Goal: Obtain resource: Download file/media

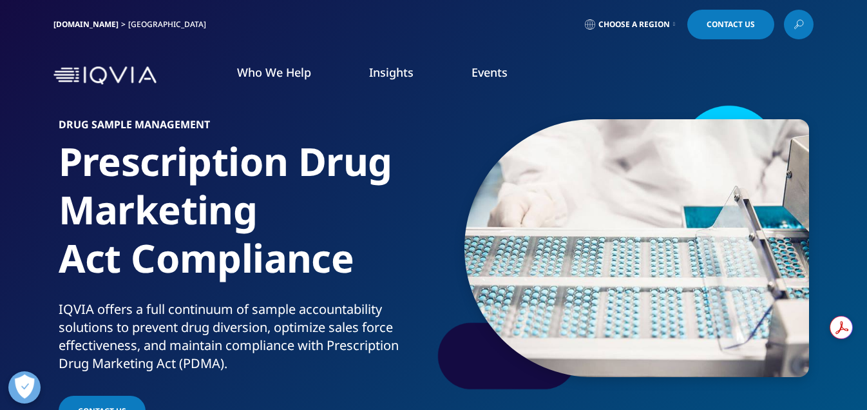
click at [391, 71] on link "Insights" at bounding box center [391, 71] width 44 height 15
click at [802, 25] on icon at bounding box center [800, 23] width 6 height 6
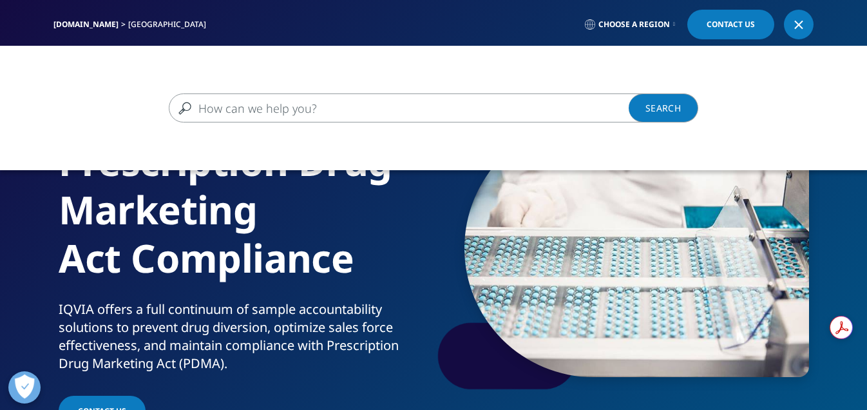
click at [288, 108] on input "Search" at bounding box center [415, 107] width 492 height 29
type input "sample reconciliation fact sheet"
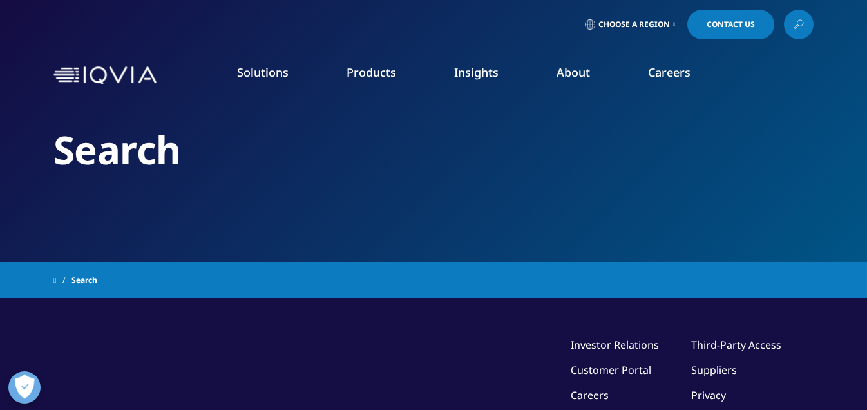
type input "sample reconciliation fact sheet"
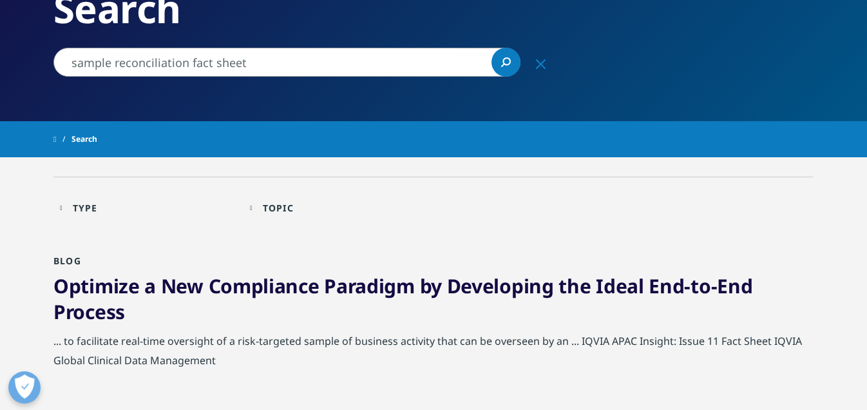
scroll to position [142, 0]
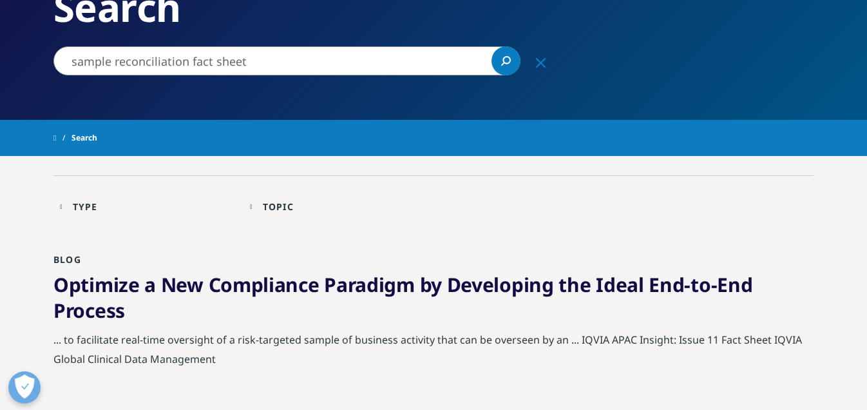
click at [340, 286] on link "Optimize a New Compliance Paradigm by Developing the Ideal End-to-End Process" at bounding box center [402, 297] width 699 height 52
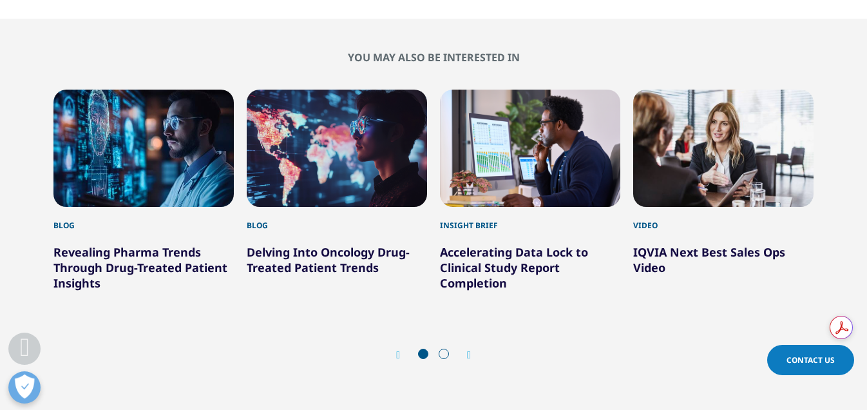
scroll to position [1759, 0]
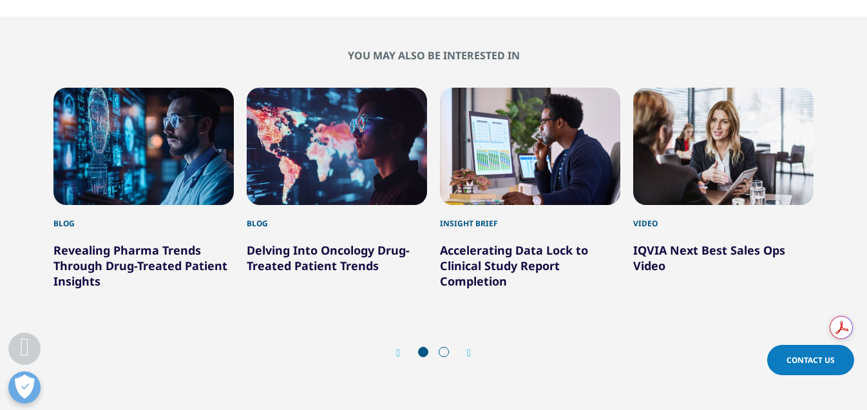
click at [469, 348] on icon "Next slide" at bounding box center [469, 353] width 4 height 10
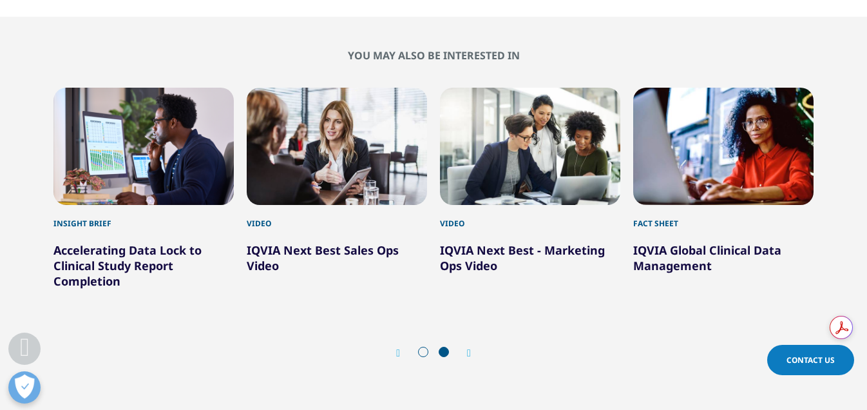
click at [469, 348] on icon "Next slide" at bounding box center [469, 353] width 4 height 10
click at [396, 348] on icon "Previous slide" at bounding box center [398, 353] width 4 height 10
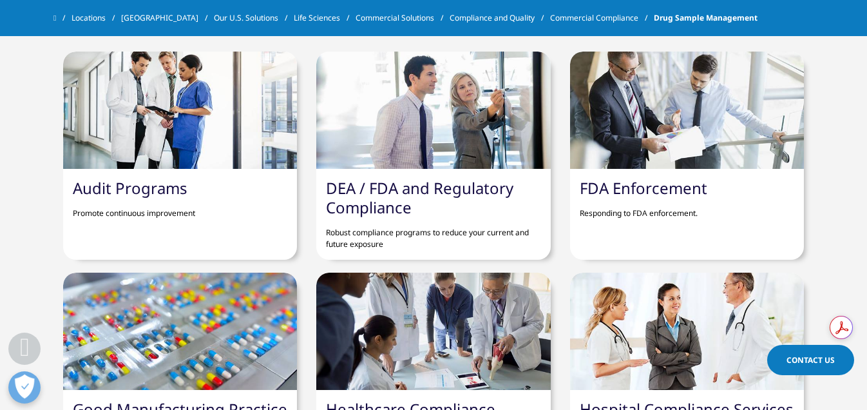
scroll to position [1129, 0]
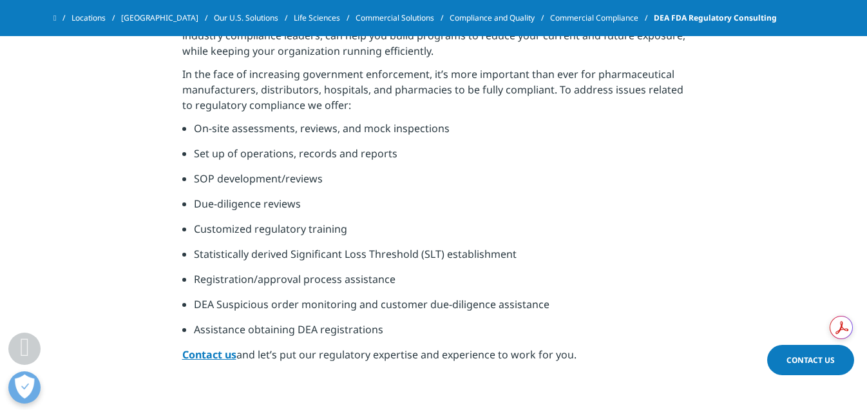
scroll to position [520, 0]
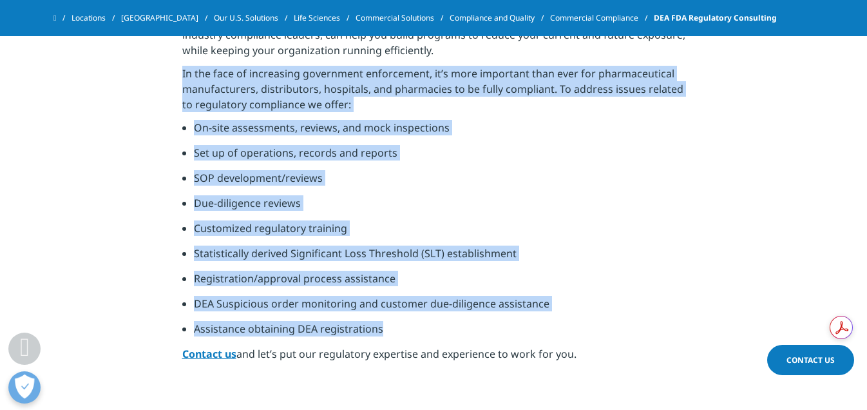
drag, startPoint x: 182, startPoint y: 75, endPoint x: 416, endPoint y: 325, distance: 342.0
click at [416, 325] on div "Robust compliance programs to reduce your current and future exposure. Our team…" at bounding box center [433, 153] width 503 height 432
copy div "In the face of increasing government enforcement, it’s more important than ever…"
click at [543, 210] on li "Due-diligence reviews" at bounding box center [440, 207] width 492 height 25
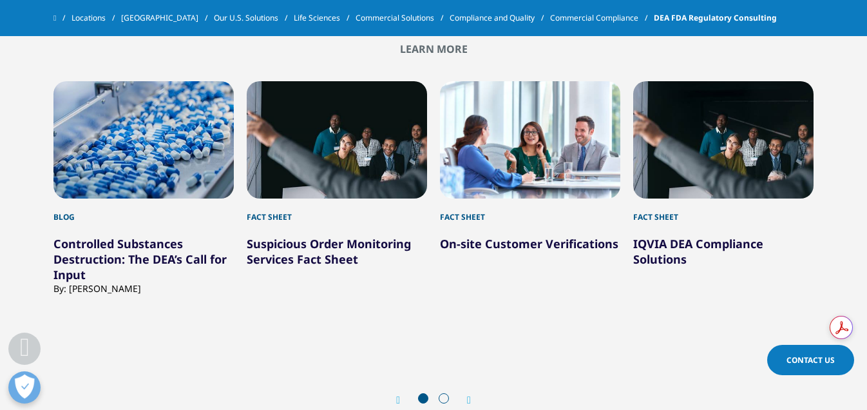
scroll to position [1217, 0]
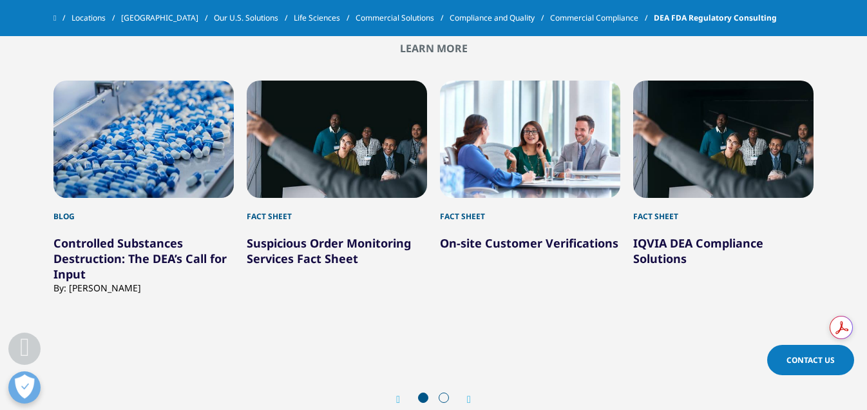
click at [648, 250] on link "IQVIA DEA Compliance Solutions" at bounding box center [699, 250] width 130 height 31
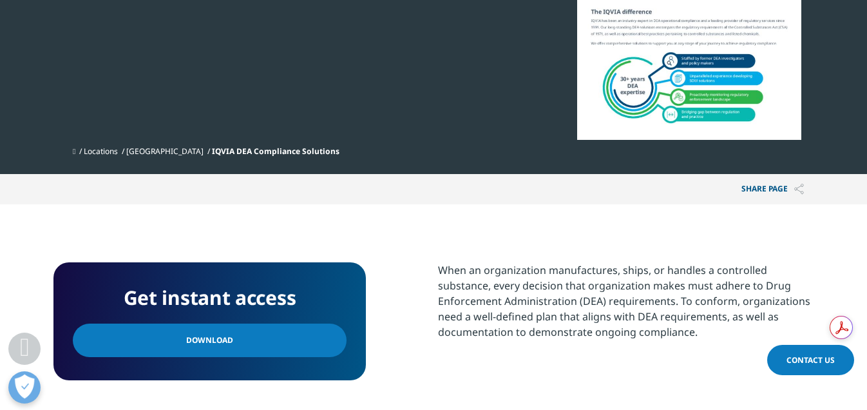
scroll to position [305, 0]
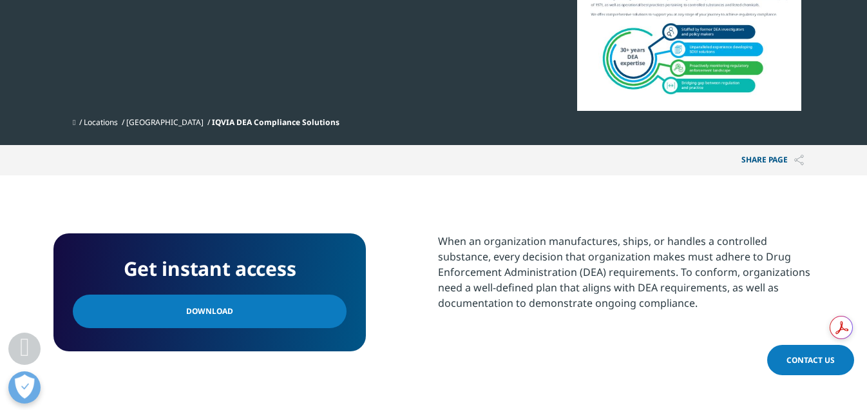
click at [208, 311] on span "Download" at bounding box center [209, 311] width 47 height 14
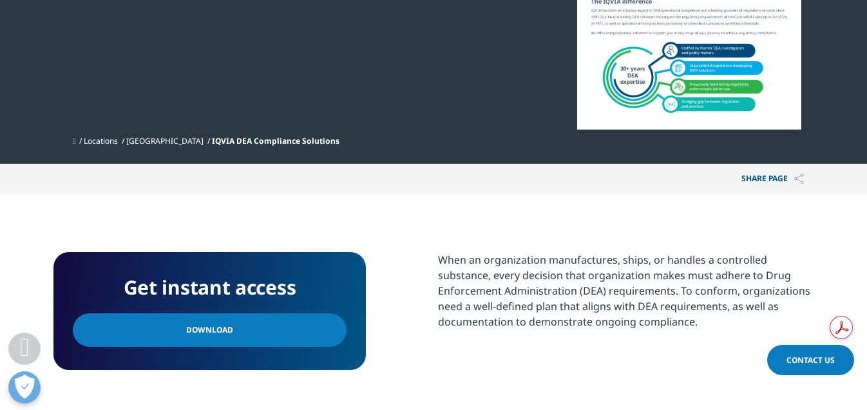
scroll to position [306, 0]
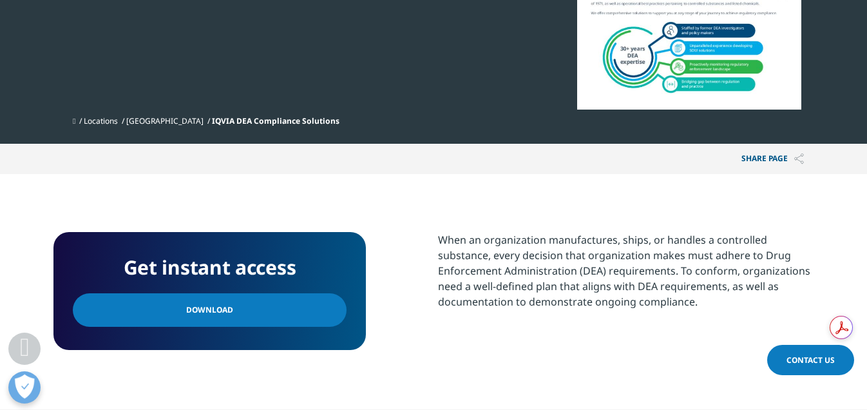
click at [204, 308] on span "Download" at bounding box center [209, 310] width 47 height 14
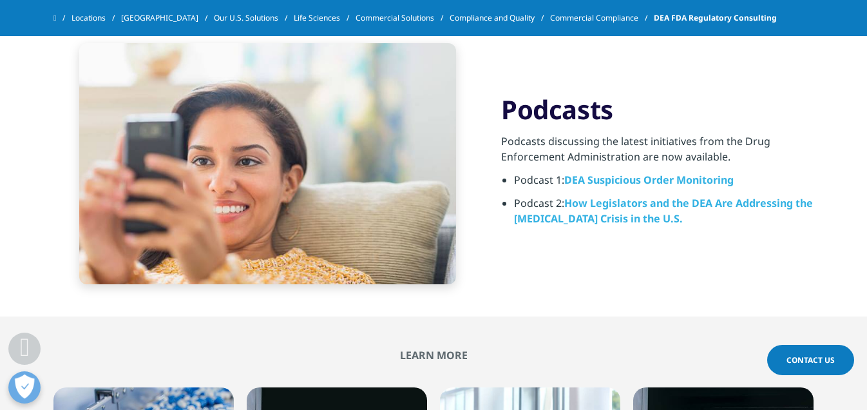
scroll to position [913, 0]
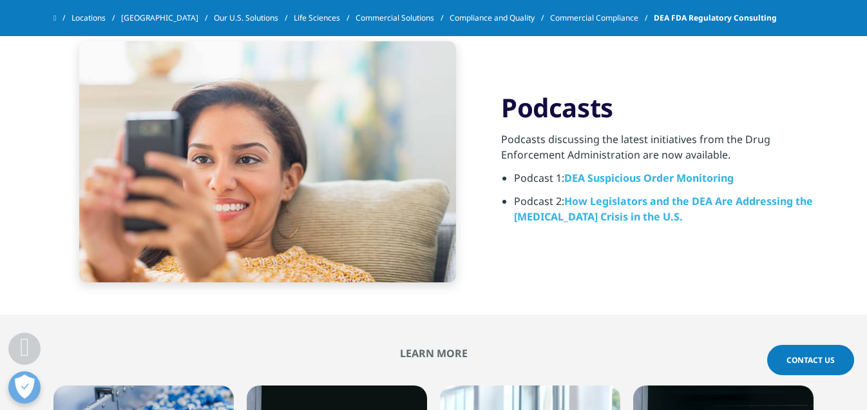
click at [602, 202] on span "How Legislators and the DEA Are Addressing the Opioid Crisis in the U.S." at bounding box center [663, 209] width 299 height 30
click at [530, 255] on div "Podcasts Podcasts discussing the latest initiatives from the Drug Enforcement A…" at bounding box center [433, 161] width 761 height 305
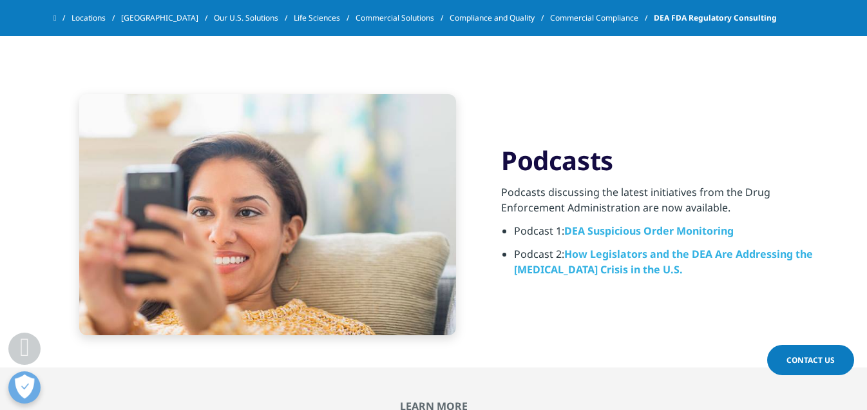
scroll to position [864, 0]
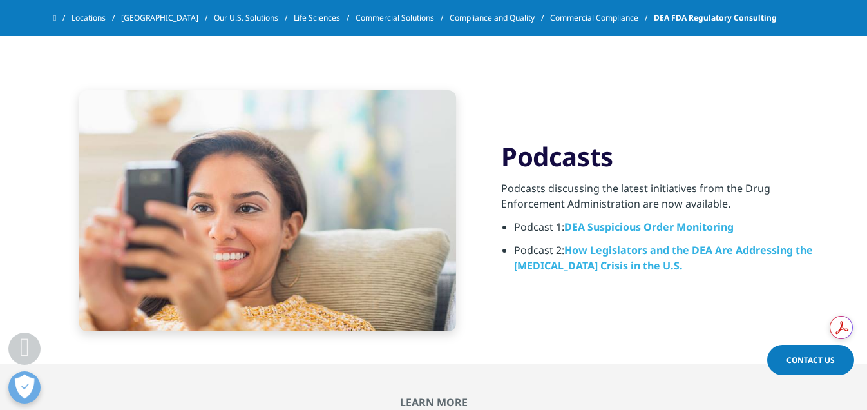
click at [594, 266] on span "How Legislators and the DEA Are Addressing the Opioid Crisis in the U.S." at bounding box center [663, 258] width 299 height 30
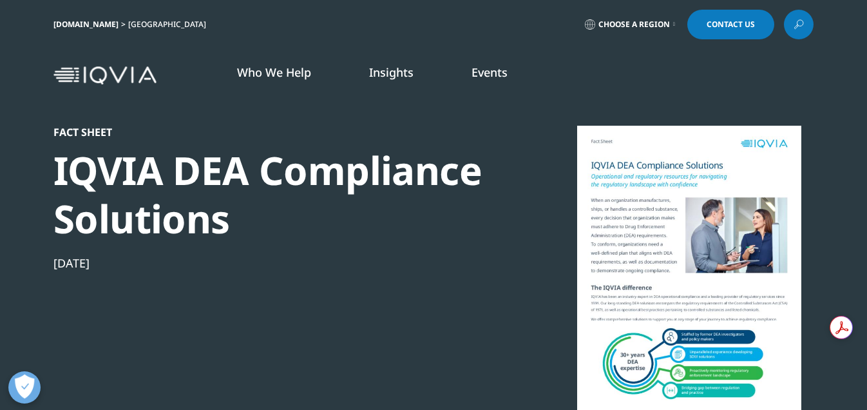
scroll to position [119, 761]
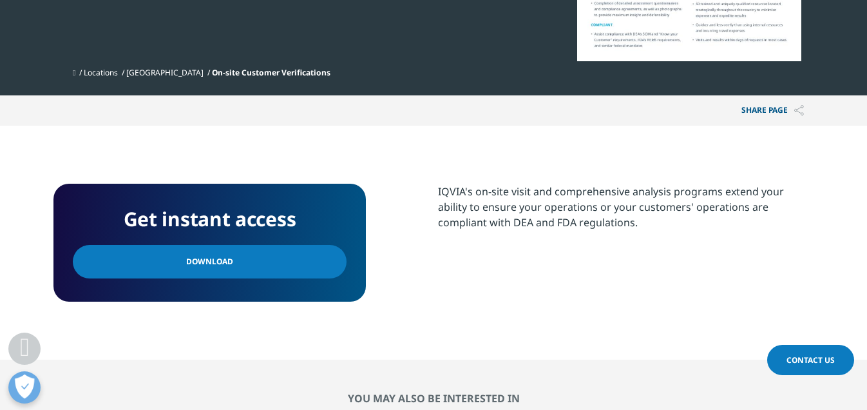
scroll to position [358, 0]
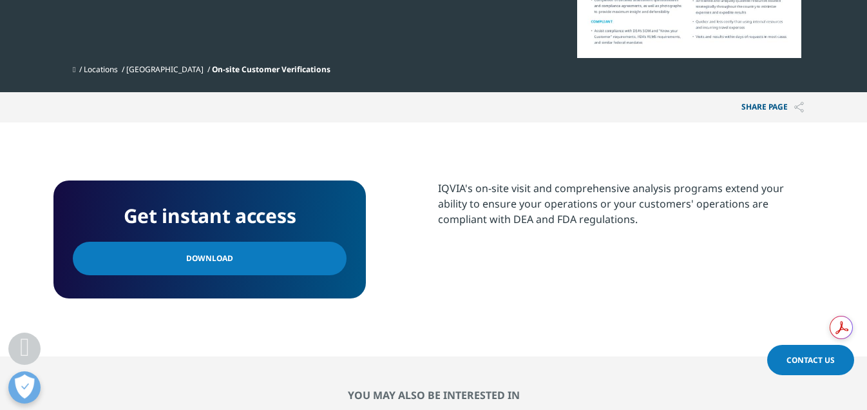
click at [203, 258] on span "Download" at bounding box center [209, 258] width 47 height 14
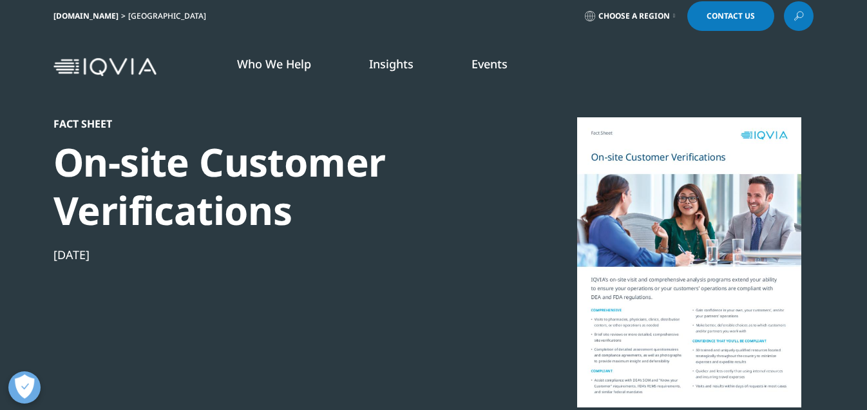
scroll to position [0, 0]
